Goal: Task Accomplishment & Management: Use online tool/utility

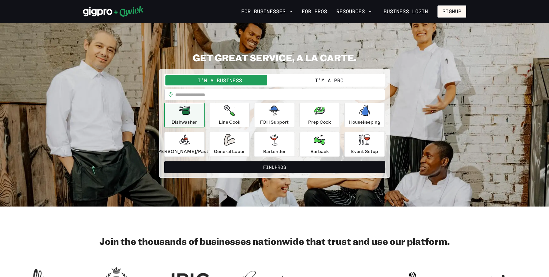
click at [311, 82] on button "I'm a Pro" at bounding box center [329, 80] width 109 height 10
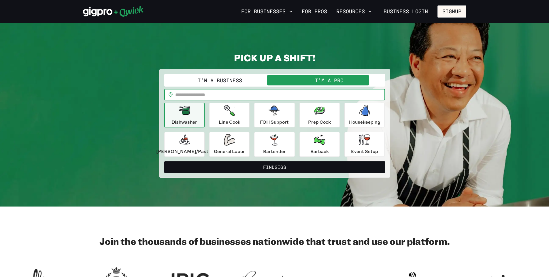
click at [244, 97] on input "text" at bounding box center [280, 95] width 210 height 12
type input "*****"
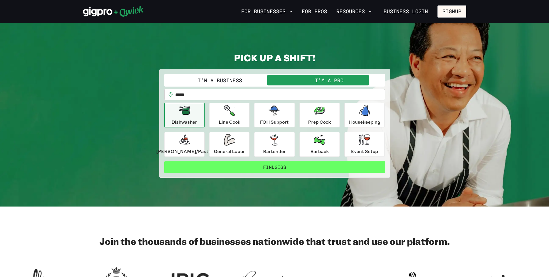
click at [265, 167] on button "Find Gigs" at bounding box center [274, 168] width 221 height 12
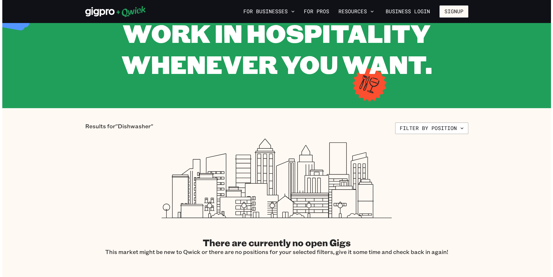
scroll to position [29, 0]
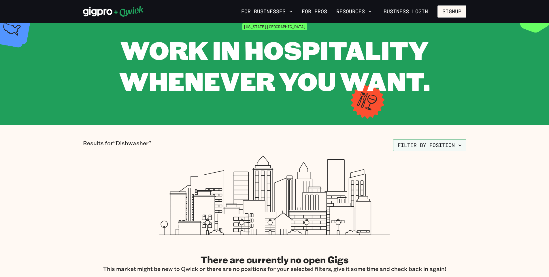
click at [430, 148] on button "Filter by position" at bounding box center [429, 146] width 73 height 12
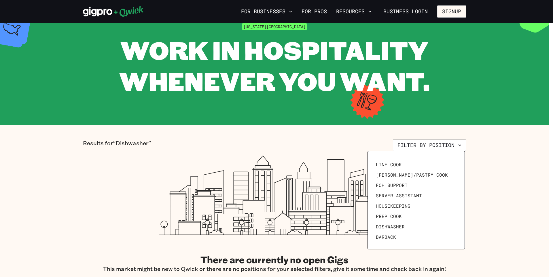
click at [536, 188] on div at bounding box center [276, 138] width 553 height 277
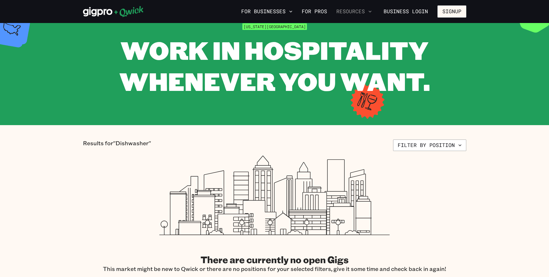
click at [341, 13] on button "Resources" at bounding box center [354, 12] width 40 height 10
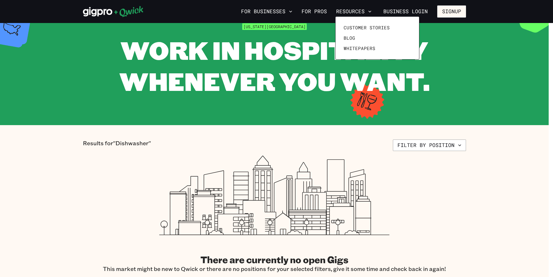
click at [313, 113] on div at bounding box center [276, 138] width 553 height 277
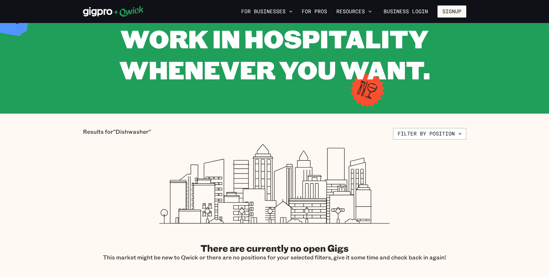
scroll to position [0, 0]
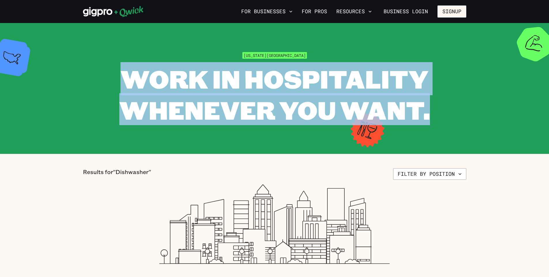
drag, startPoint x: 106, startPoint y: 79, endPoint x: 451, endPoint y: 118, distance: 347.2
click at [451, 118] on div "WORK IN HOSPITALITY WHENEVER YOU WANT." at bounding box center [274, 94] width 383 height 62
click at [141, 93] on span "WORK IN HOSPITALITY WHENEVER YOU WANT." at bounding box center [274, 94] width 311 height 64
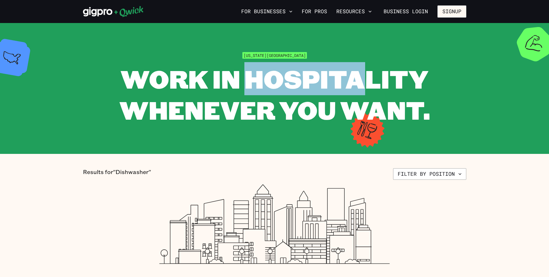
drag, startPoint x: 245, startPoint y: 59, endPoint x: 356, endPoint y: 92, distance: 116.1
click at [356, 92] on div "[US_STATE][GEOGRAPHIC_DATA] WORK IN HOSPITALITY WHENEVER YOU WANT." at bounding box center [274, 88] width 383 height 73
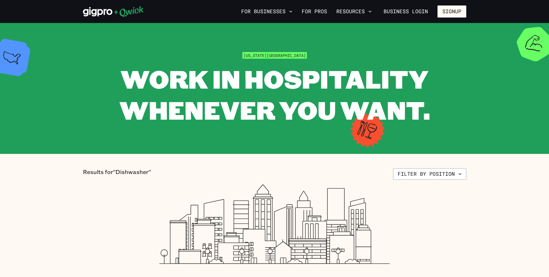
click at [132, 80] on span "WORK IN HOSPITALITY WHENEVER YOU WANT." at bounding box center [274, 94] width 311 height 64
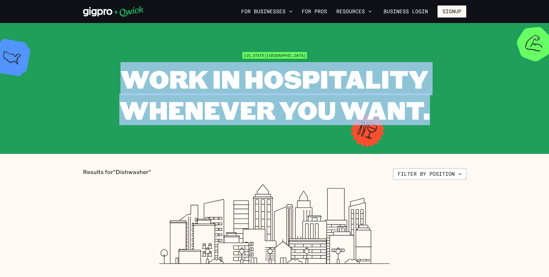
drag, startPoint x: 119, startPoint y: 76, endPoint x: 431, endPoint y: 110, distance: 314.1
click at [431, 110] on div "WORK IN HOSPITALITY WHENEVER YOU WANT." at bounding box center [274, 94] width 383 height 62
